Goal: Transaction & Acquisition: Purchase product/service

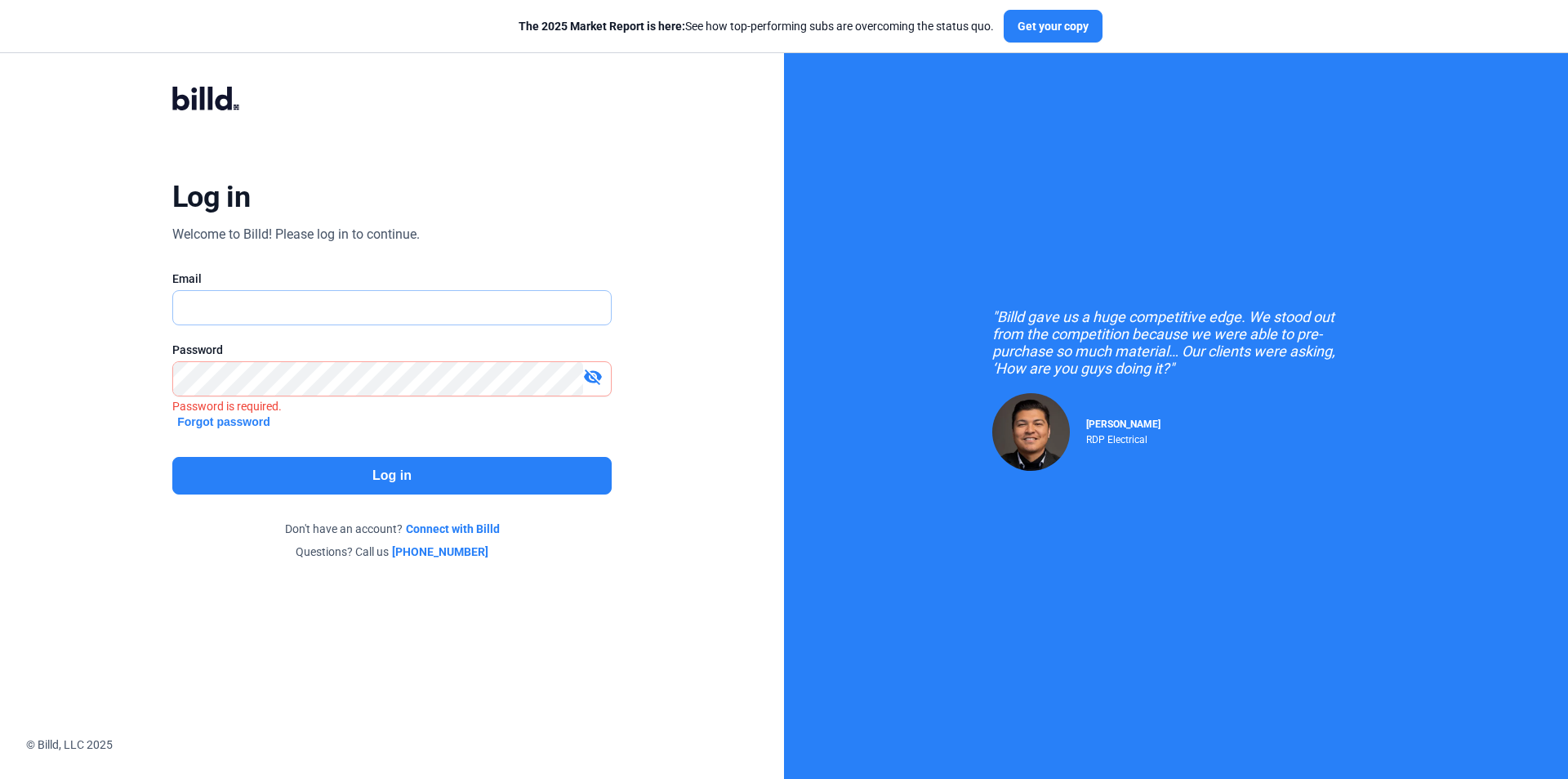
type input "[EMAIL_ADDRESS][DOMAIN_NAME]"
click at [316, 468] on button "Log in" at bounding box center [392, 475] width 439 height 38
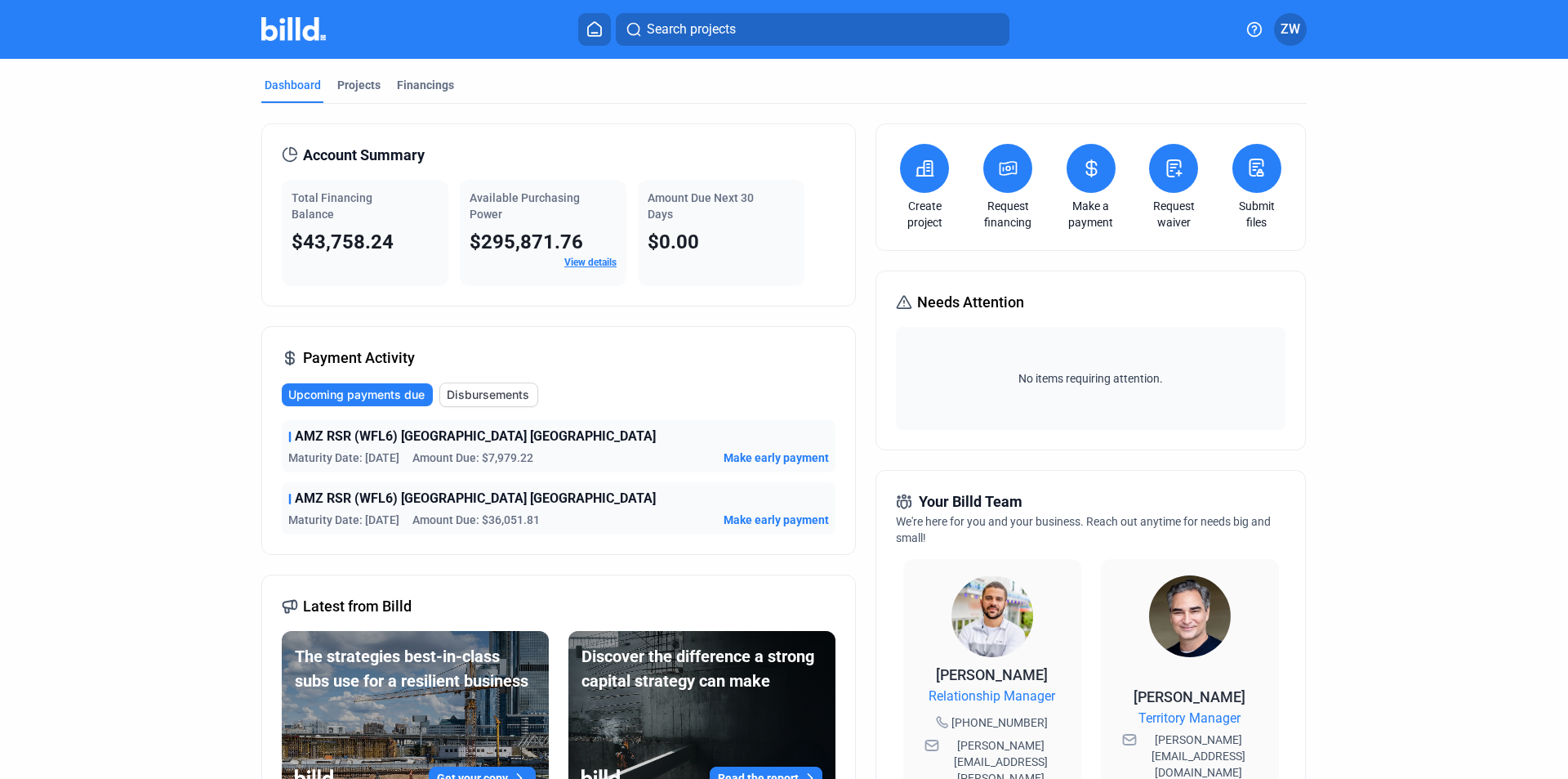
click at [1005, 174] on icon at bounding box center [1008, 168] width 16 height 13
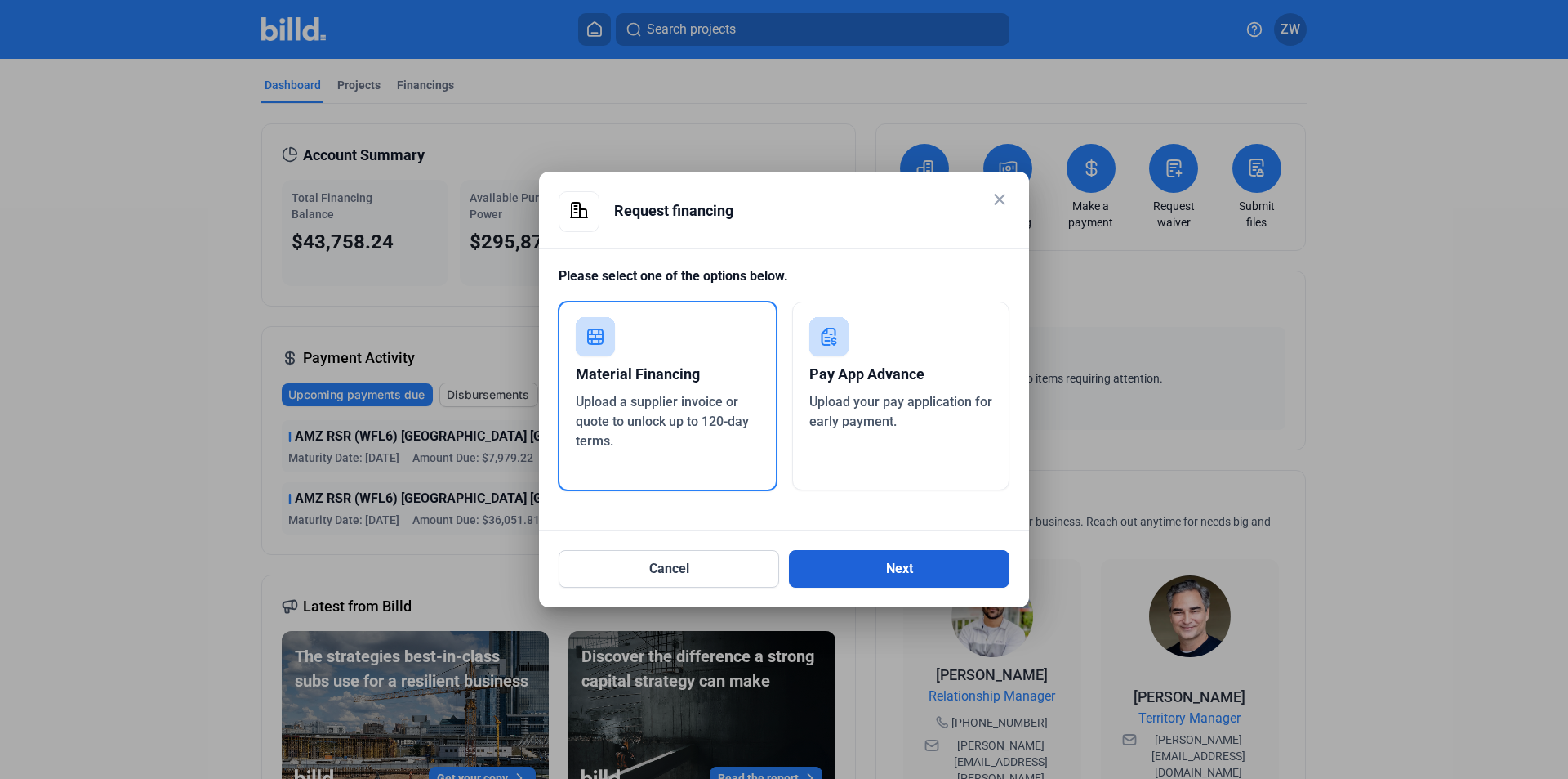
click at [865, 558] on button "Next" at bounding box center [899, 569] width 220 height 38
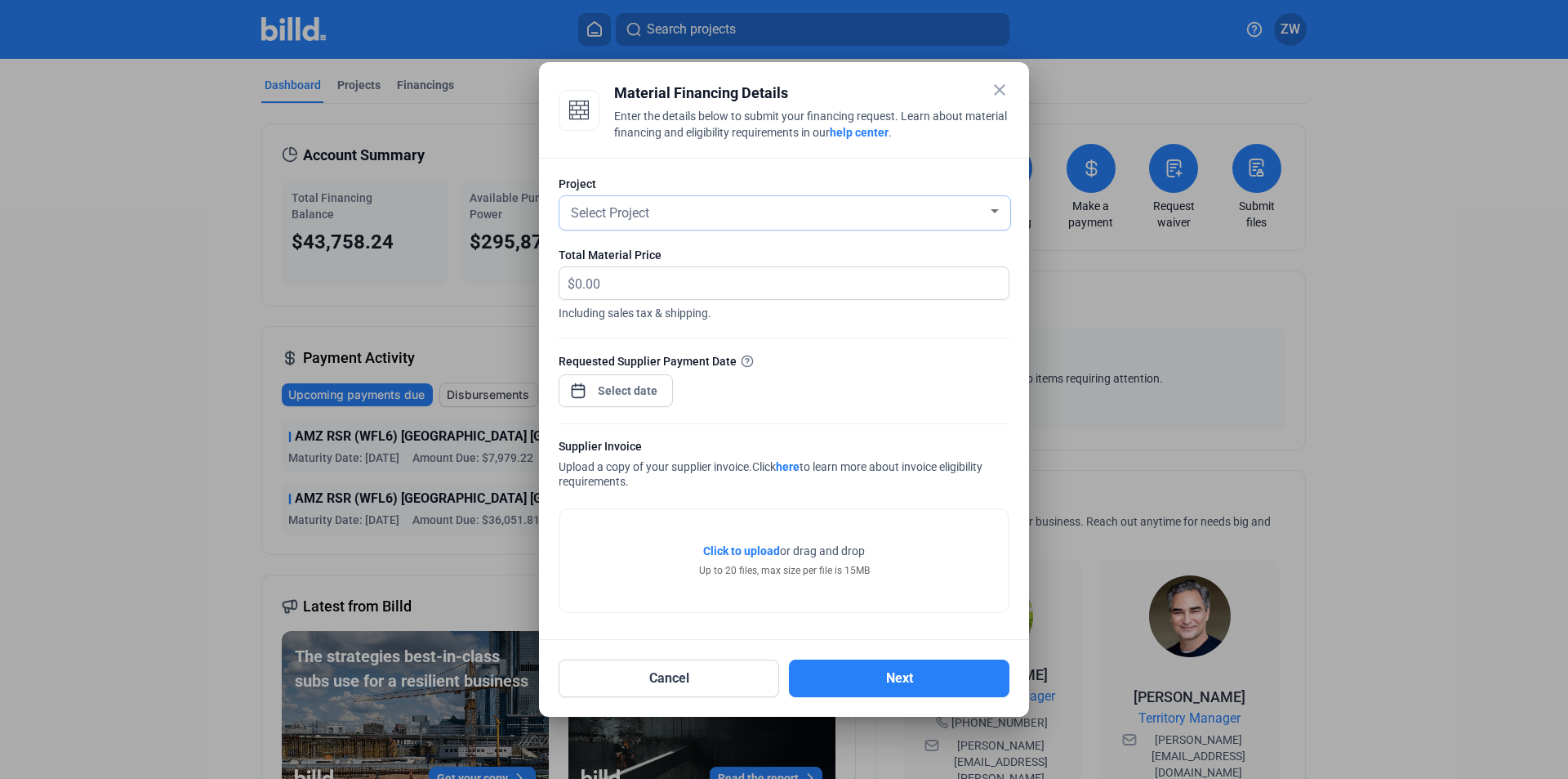
click at [663, 210] on div "Select Project" at bounding box center [777, 211] width 420 height 23
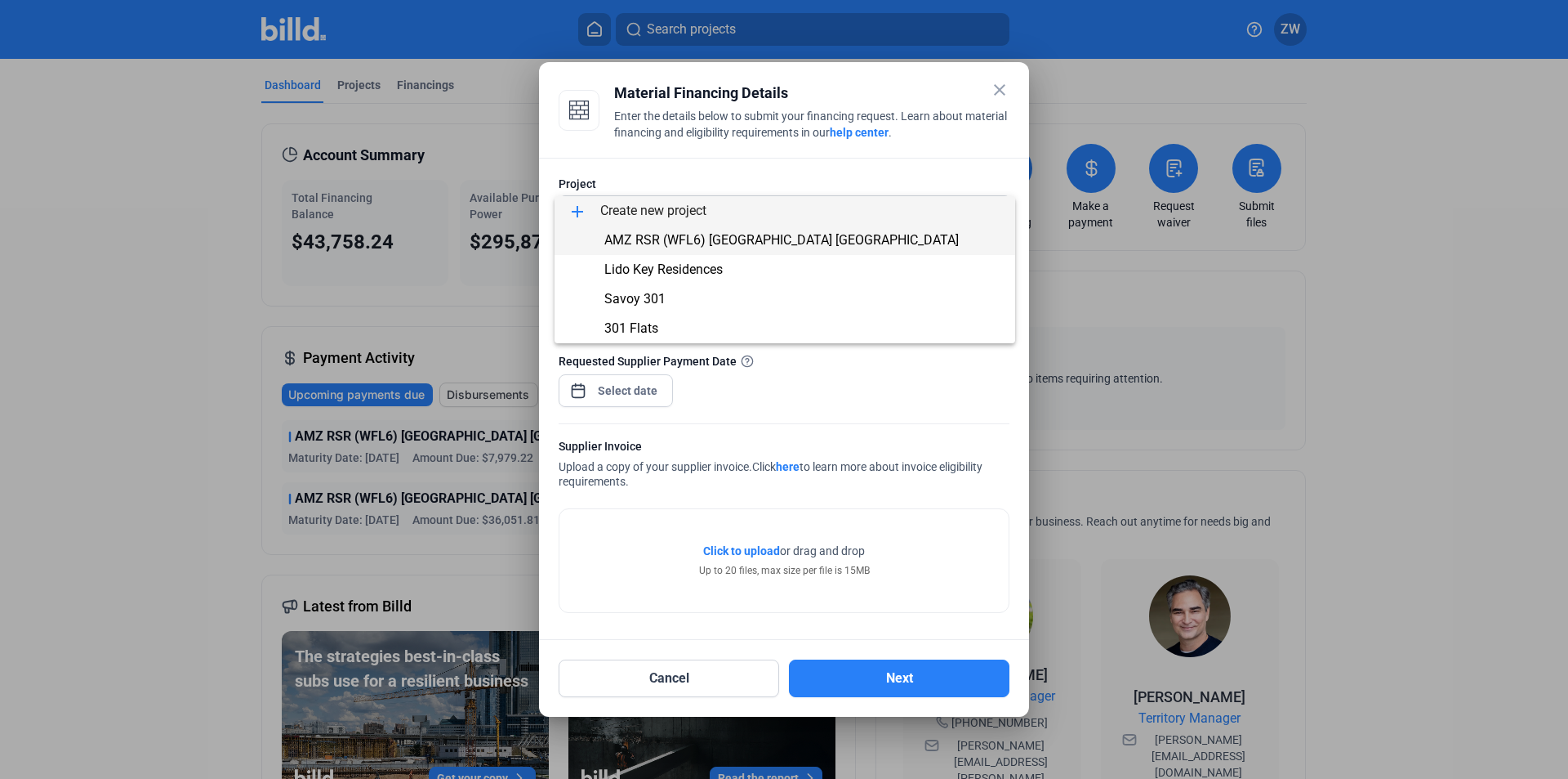
click at [655, 238] on span "AMZ RSR (WFL6) [GEOGRAPHIC_DATA] [GEOGRAPHIC_DATA]" at bounding box center [781, 240] width 354 height 16
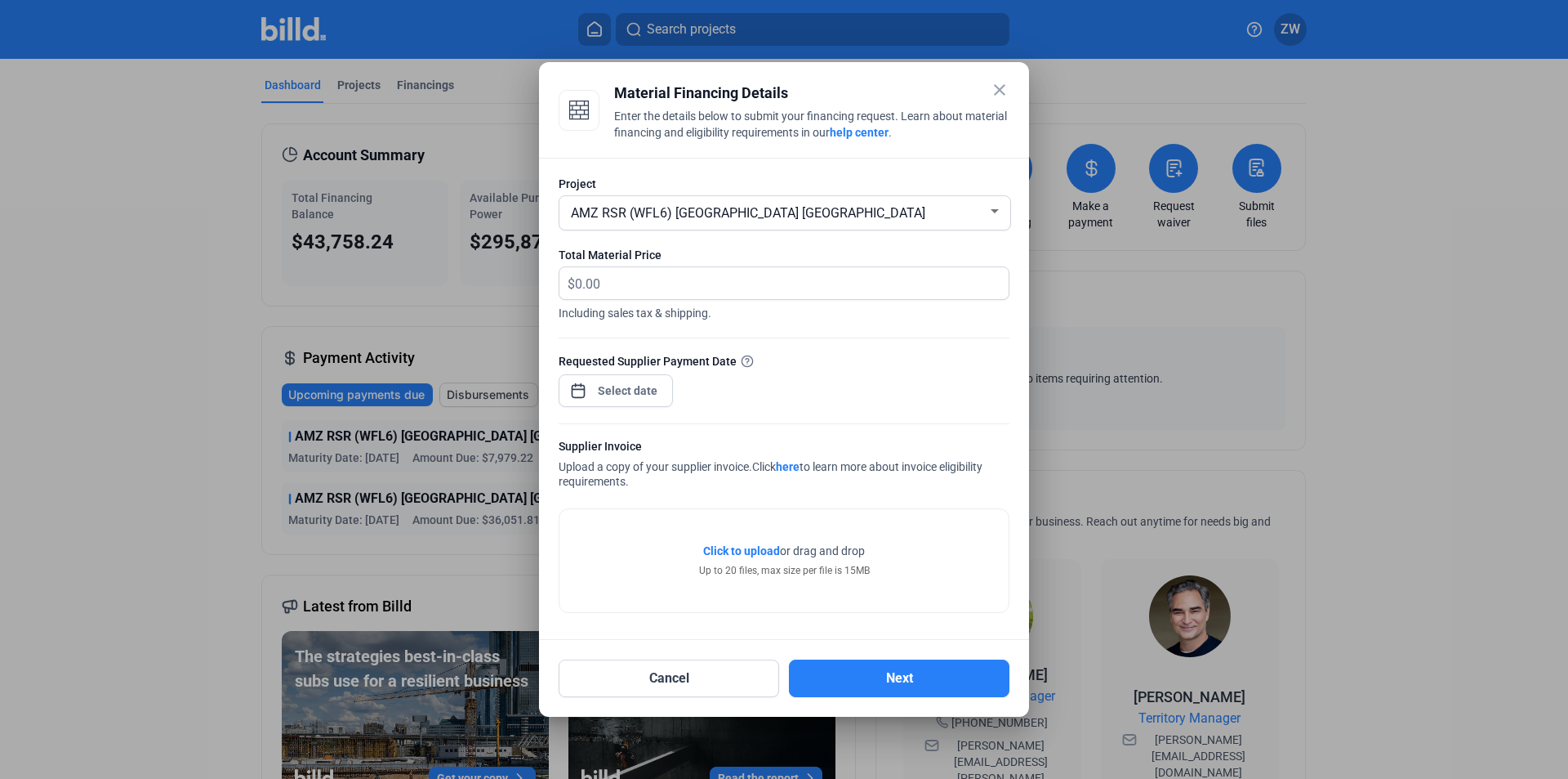
click at [723, 553] on span "Click to upload" at bounding box center [741, 550] width 76 height 13
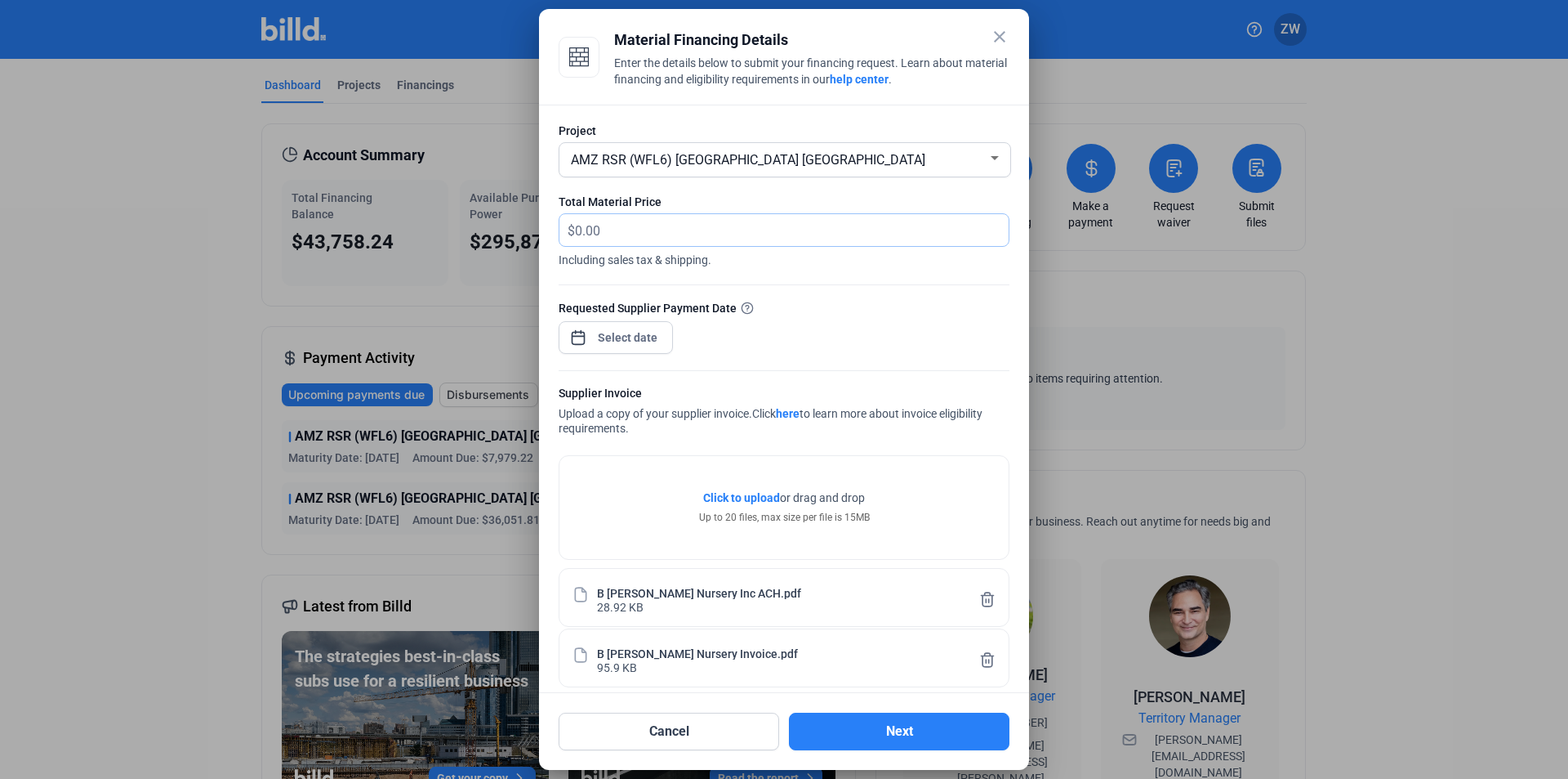
click at [737, 235] on input "text" at bounding box center [791, 230] width 433 height 32
type input "6,708"
drag, startPoint x: 755, startPoint y: 288, endPoint x: 760, endPoint y: 279, distance: 10.3
click at [755, 287] on form "Project AMZ RSR (WFL6) Lake Placid [GEOGRAPHIC_DATA] Total Material Price $ 6,7…" at bounding box center [784, 404] width 450 height 565
click at [642, 324] on div at bounding box center [628, 337] width 70 height 30
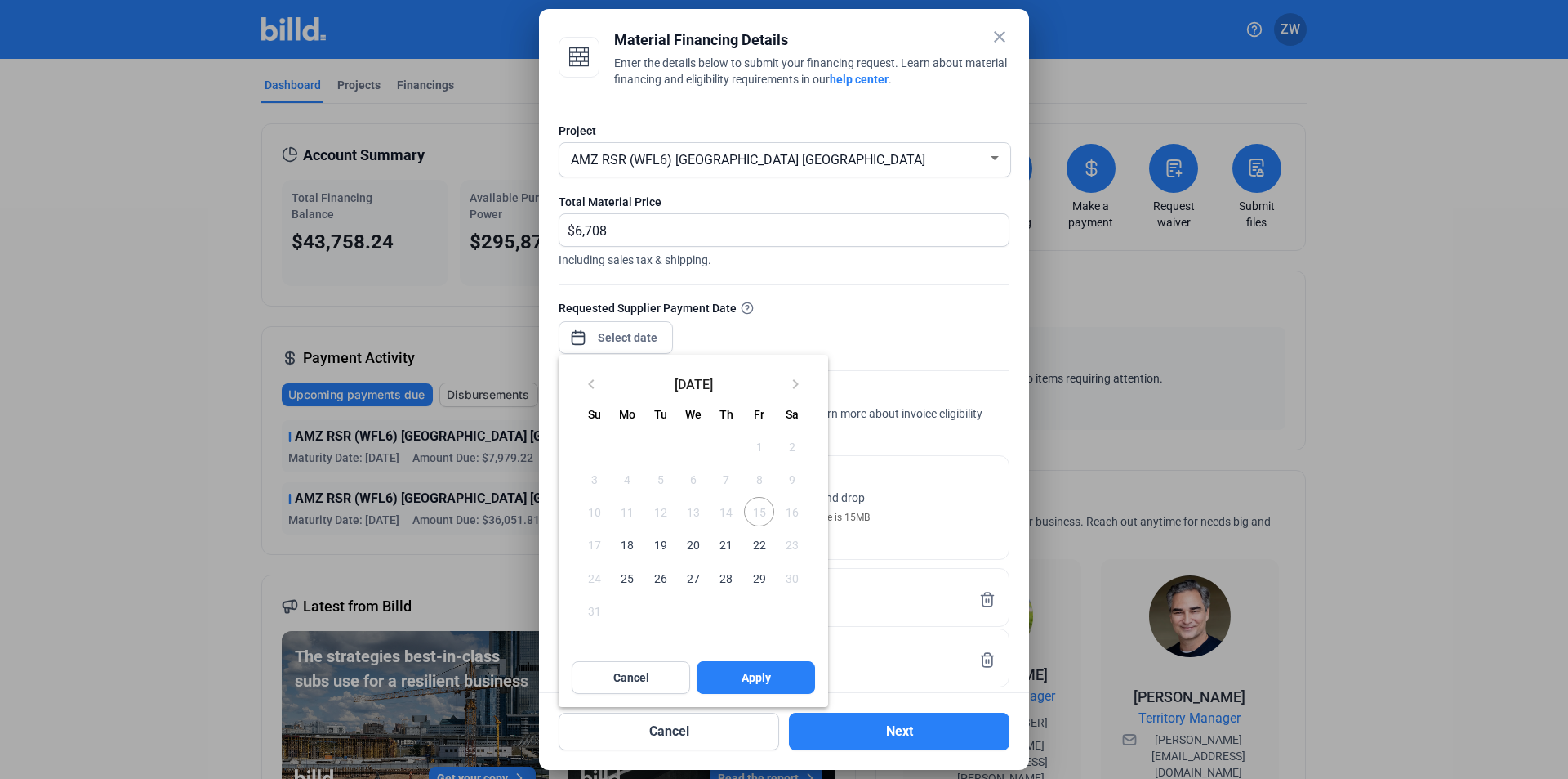
click at [635, 326] on div at bounding box center [784, 389] width 1568 height 779
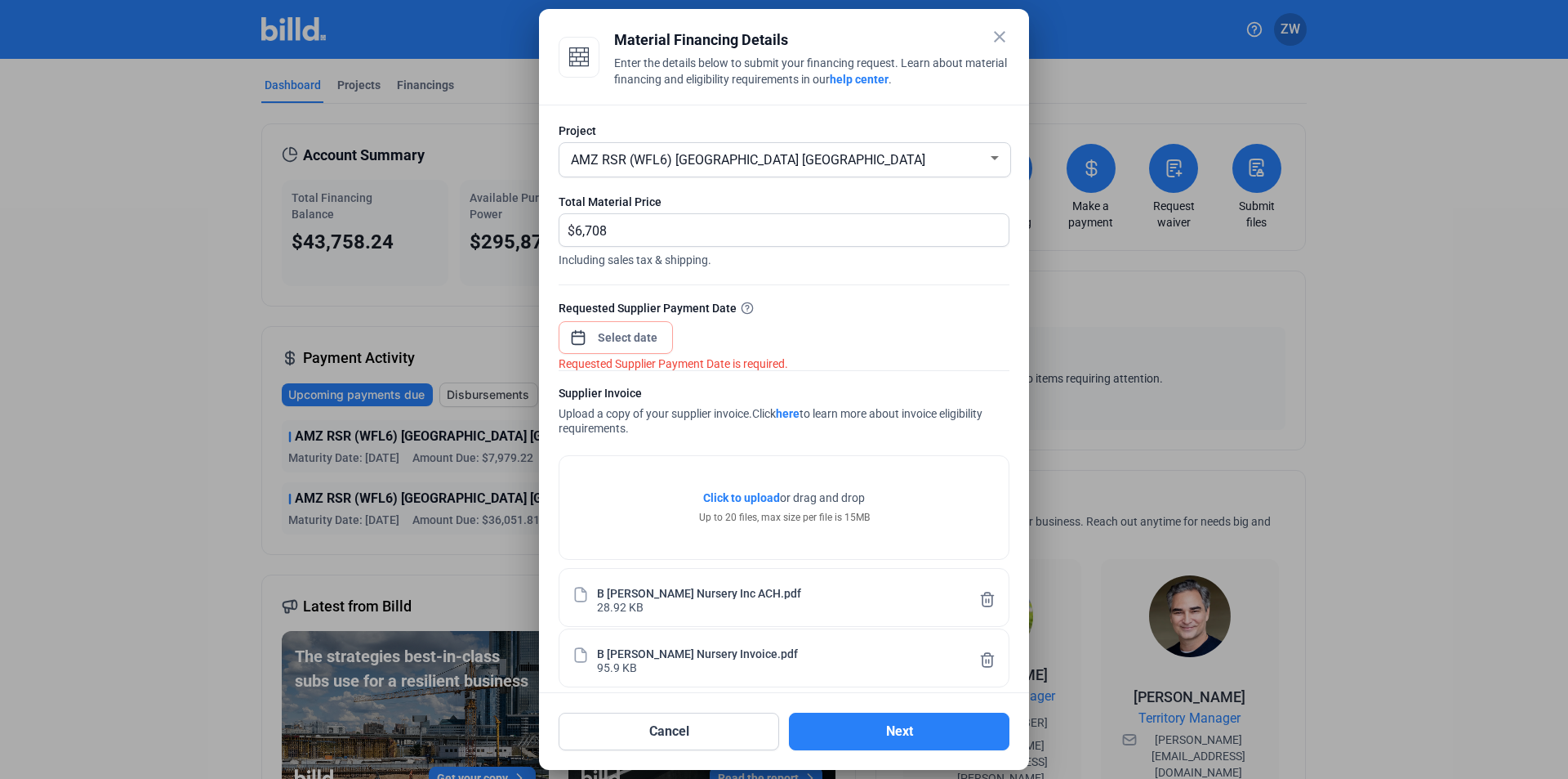
click at [634, 326] on div at bounding box center [628, 337] width 70 height 30
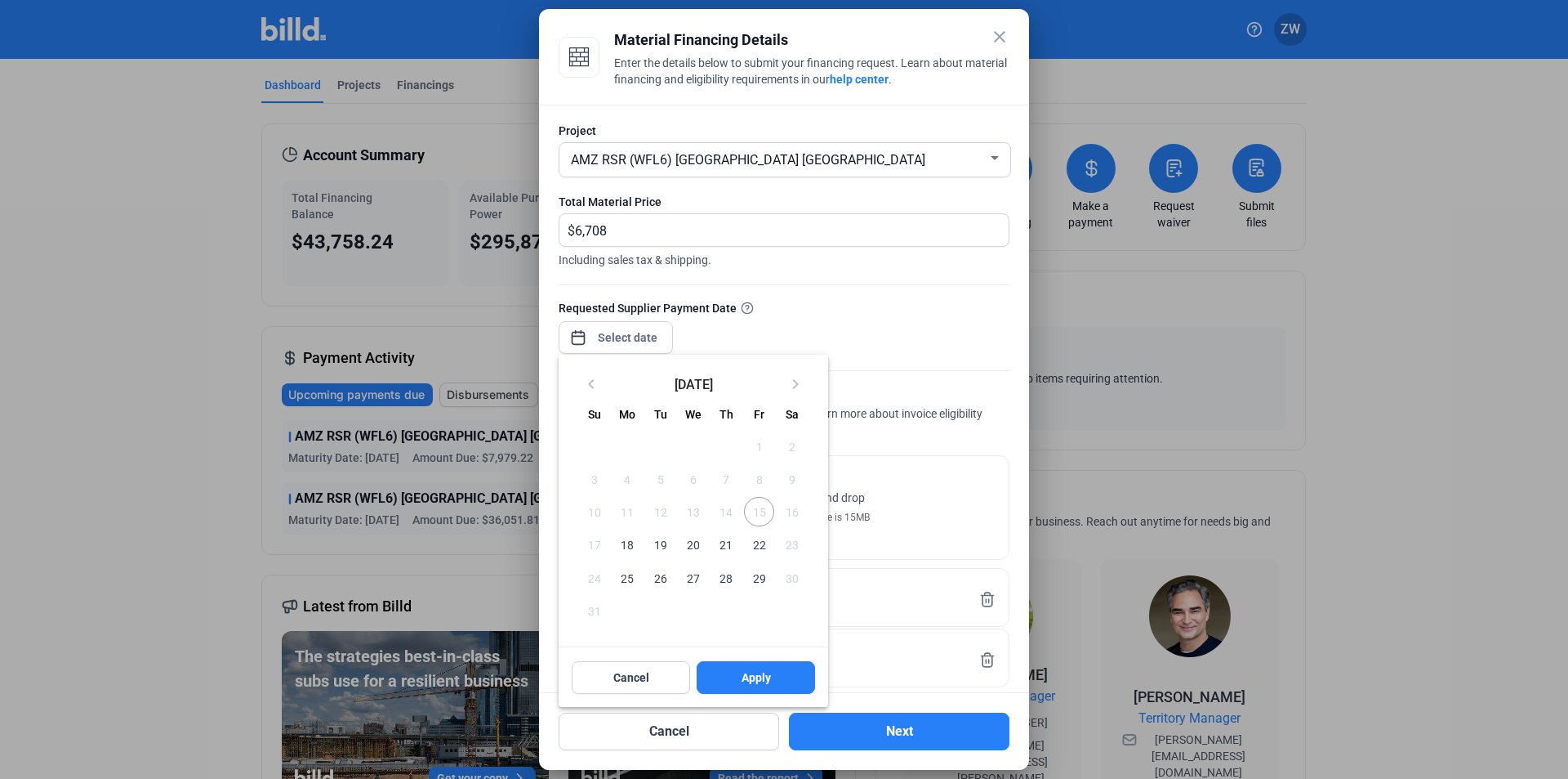
click at [631, 546] on span "18" at bounding box center [627, 544] width 30 height 30
click at [751, 672] on span "Apply" at bounding box center [756, 677] width 30 height 16
type input "[DATE]"
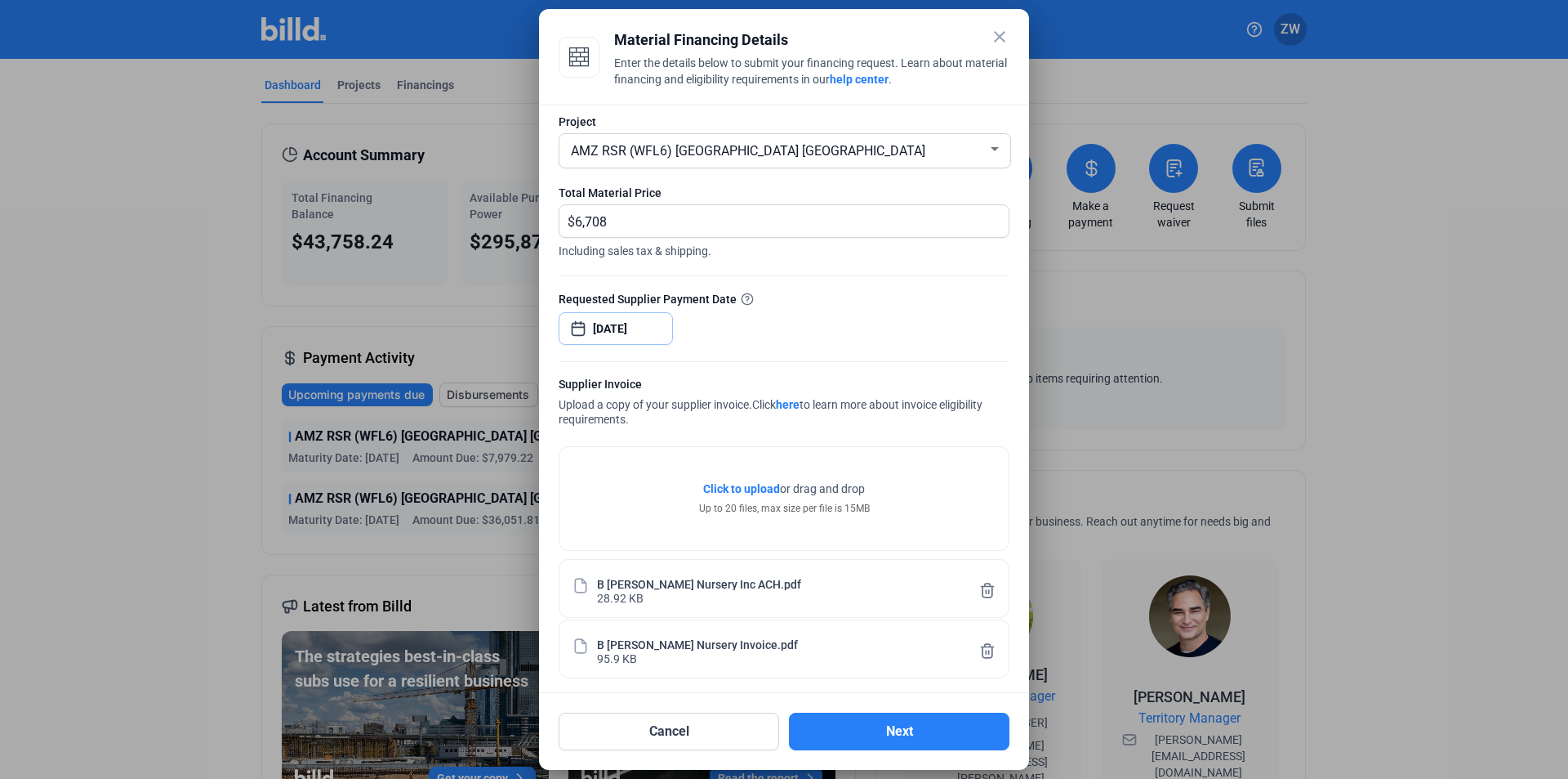
scroll to position [16, 0]
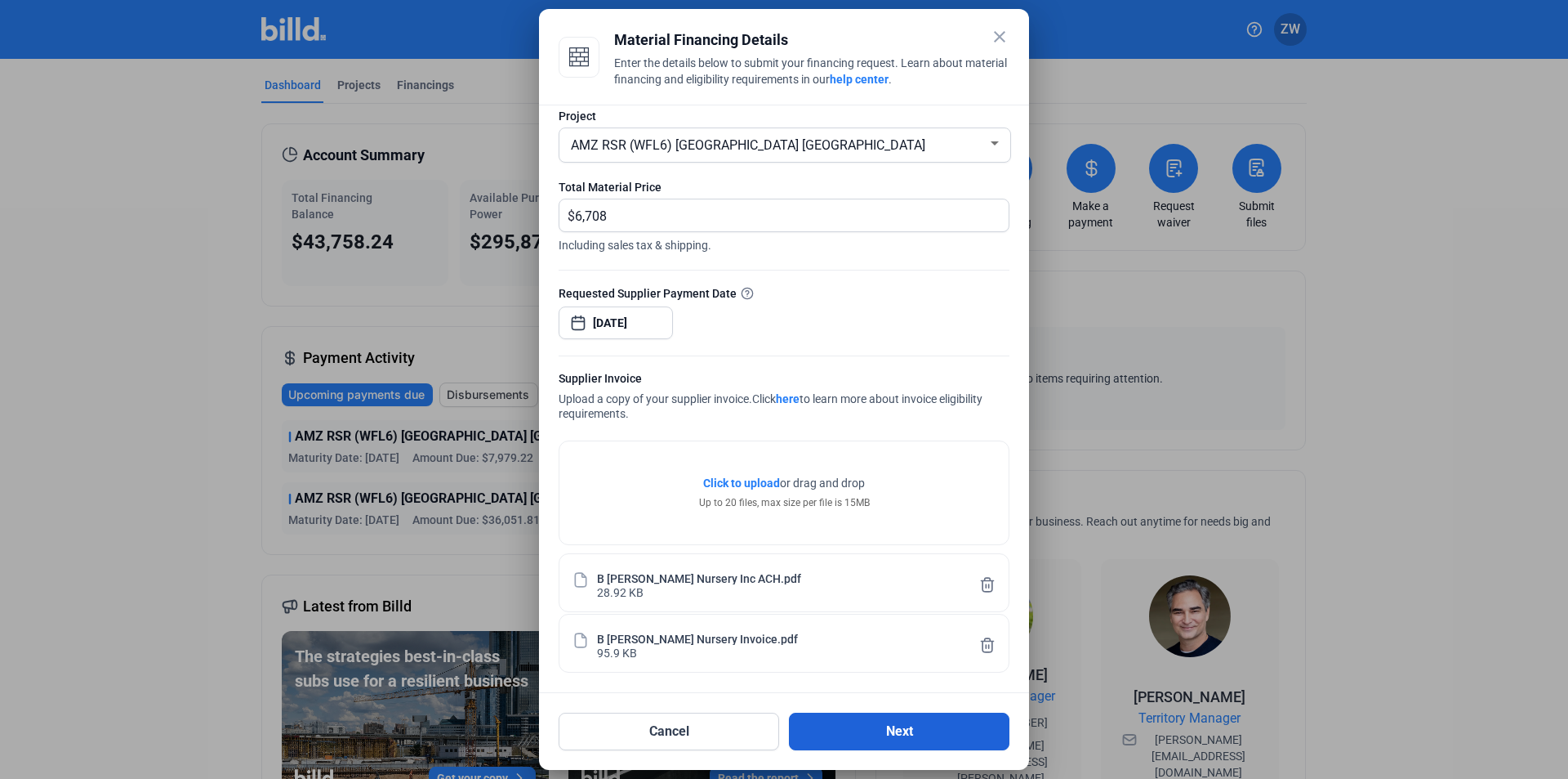
click at [839, 735] on button "Next" at bounding box center [899, 731] width 220 height 38
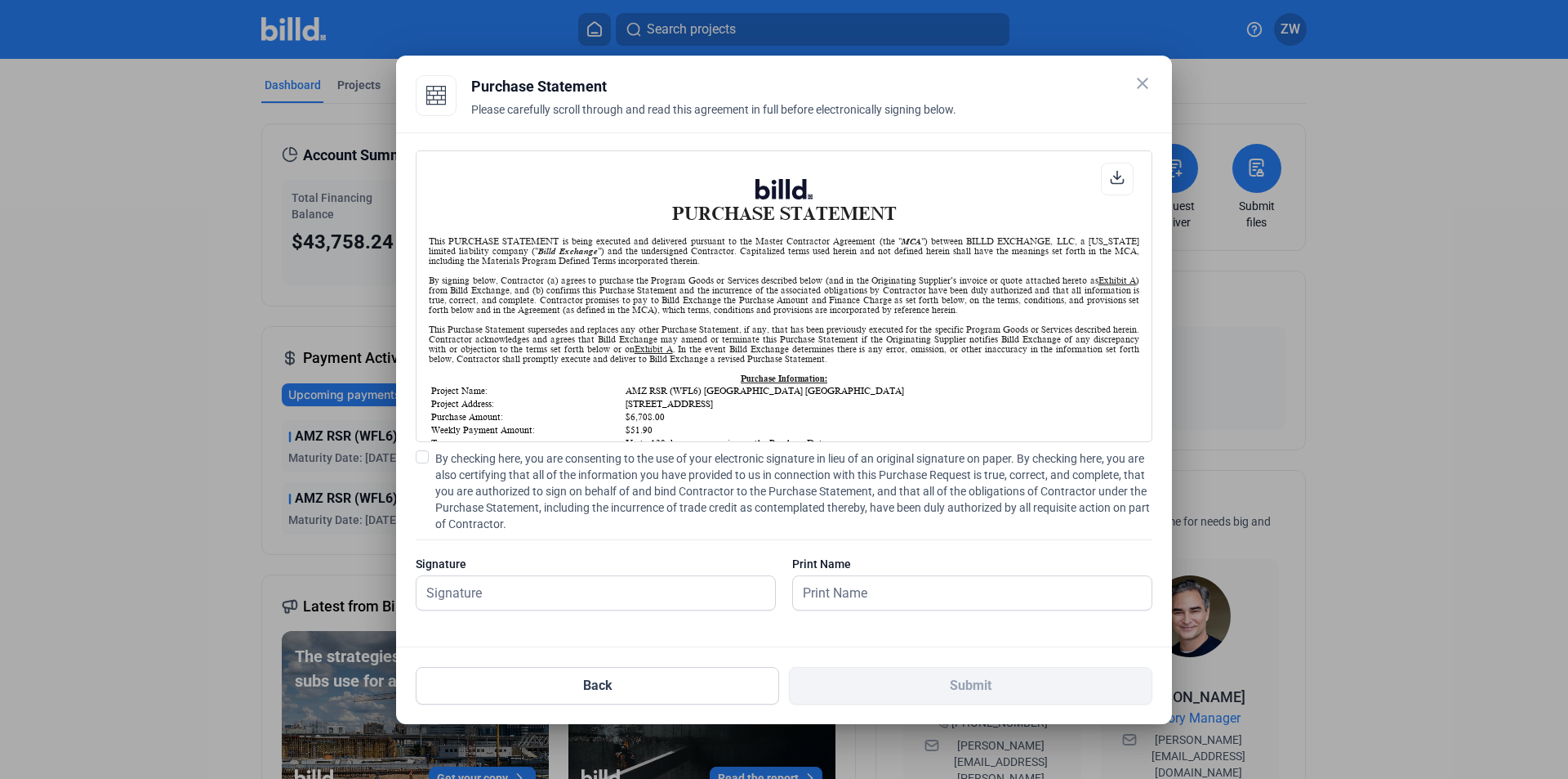
scroll to position [1, 0]
click at [473, 501] on span "By checking here, you are consenting to the use of your electronic signature in…" at bounding box center [793, 491] width 717 height 81
click at [0, 0] on input "By checking here, you are consenting to the use of your electronic signature in…" at bounding box center [0, 0] width 0 height 0
click at [469, 594] on input "text" at bounding box center [595, 592] width 358 height 34
type input "[PERSON_NAME]"
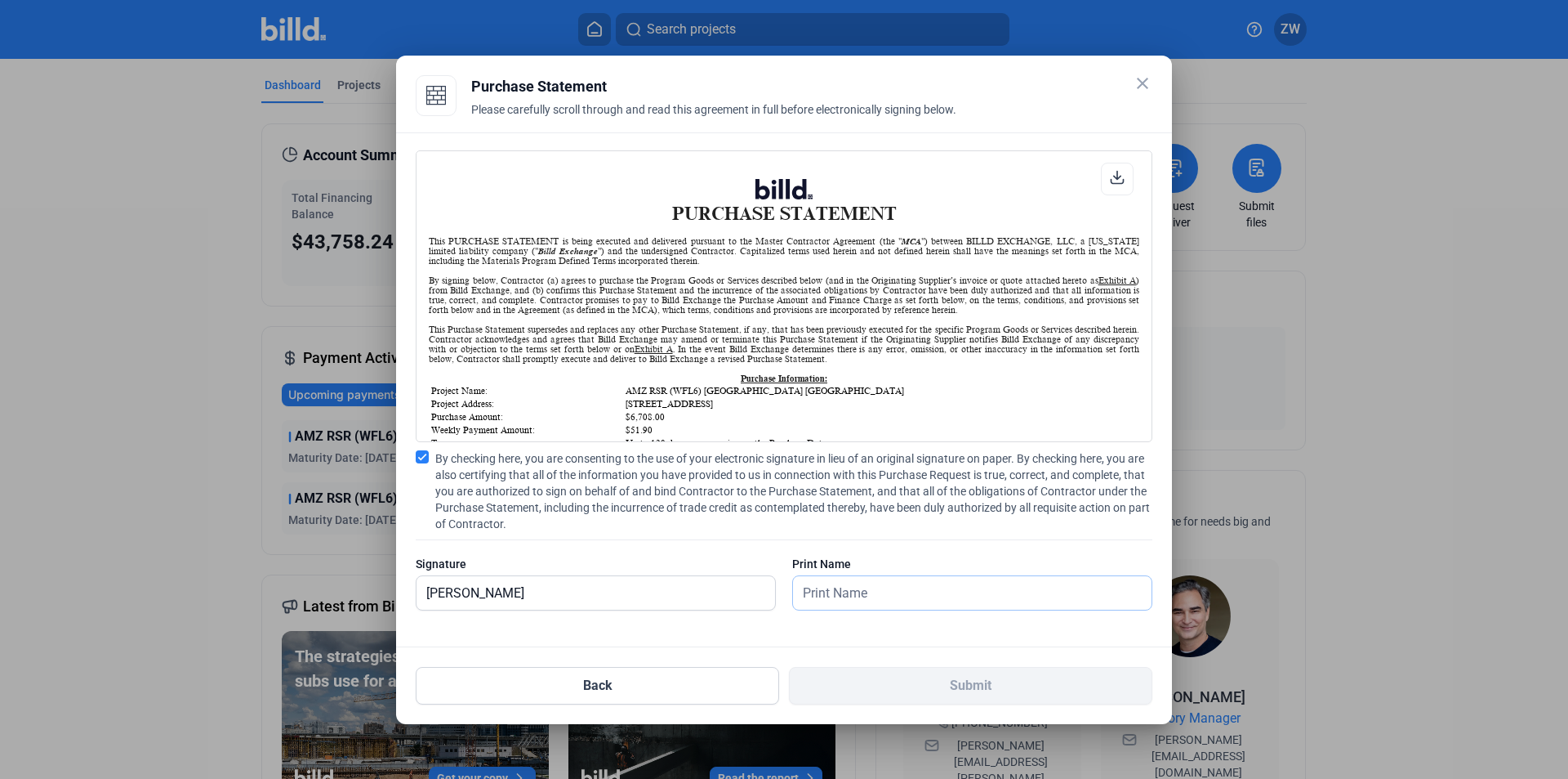
type input "[PERSON_NAME]"
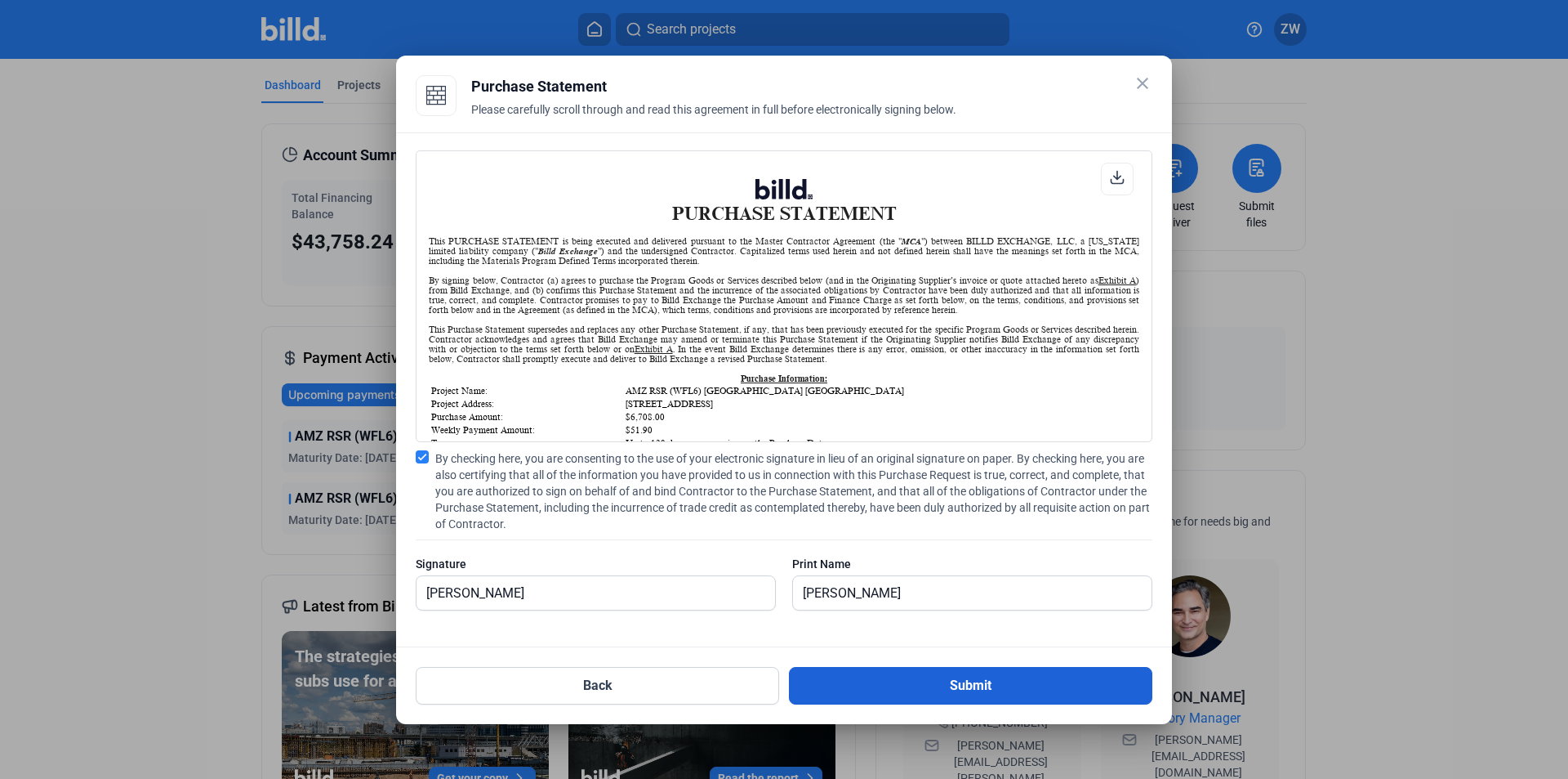
click at [939, 690] on button "Submit" at bounding box center [970, 686] width 363 height 38
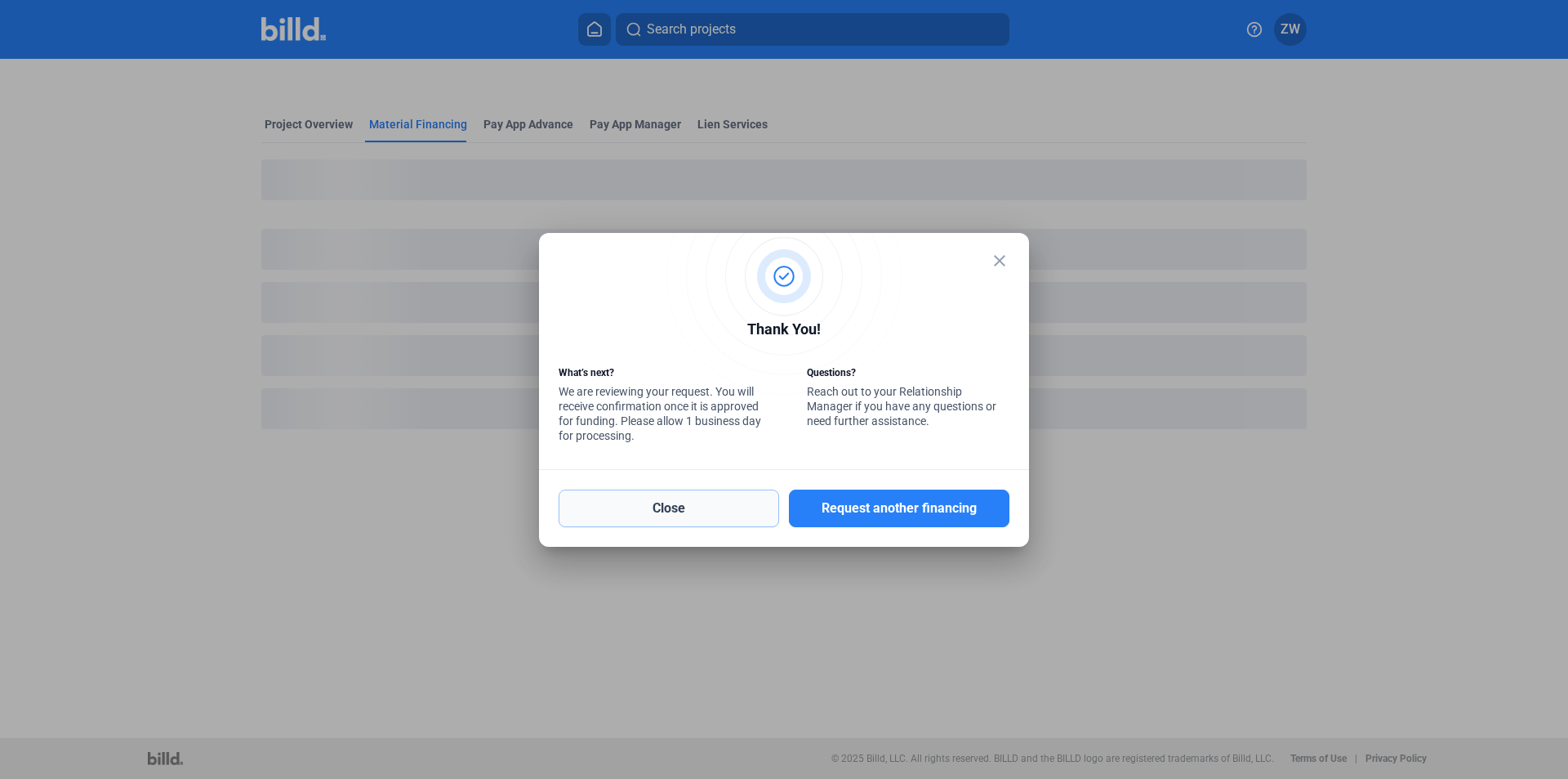
click at [724, 511] on button "Close" at bounding box center [668, 508] width 220 height 38
